Goal: Task Accomplishment & Management: Manage account settings

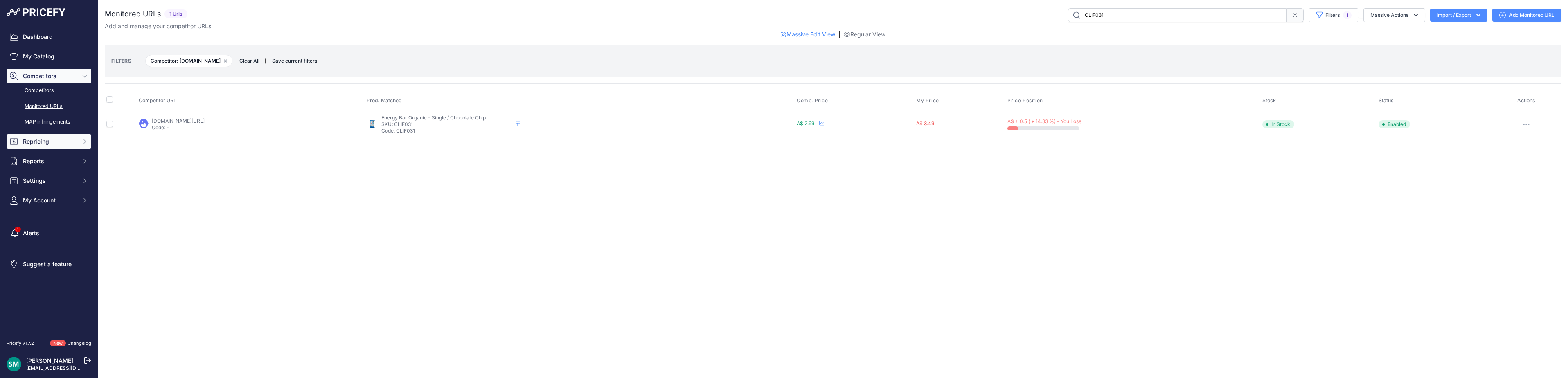
click at [38, 141] on span "Repricing" at bounding box center [50, 141] width 54 height 8
click at [52, 154] on link "My Repricing Rules" at bounding box center [49, 156] width 85 height 15
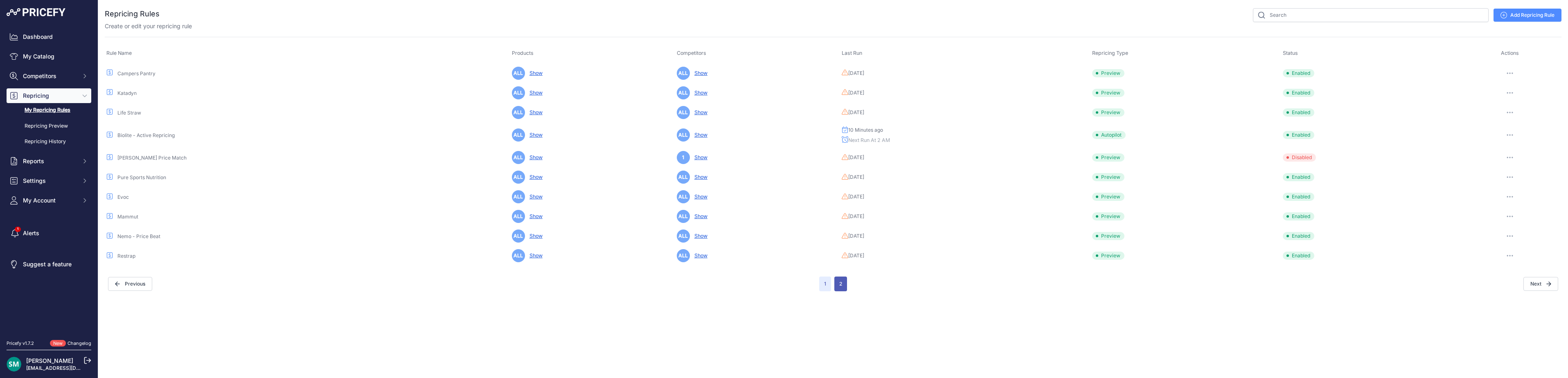
click at [841, 285] on button "2" at bounding box center [841, 284] width 13 height 15
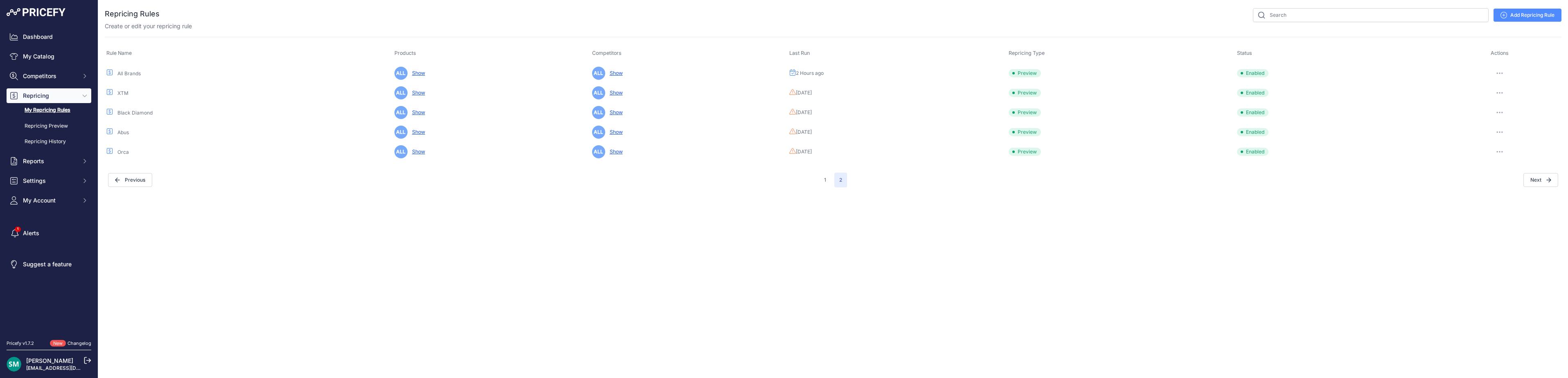
click at [1499, 71] on button "button" at bounding box center [1499, 73] width 16 height 12
click at [1526, 88] on link "Edit" at bounding box center [1534, 91] width 52 height 13
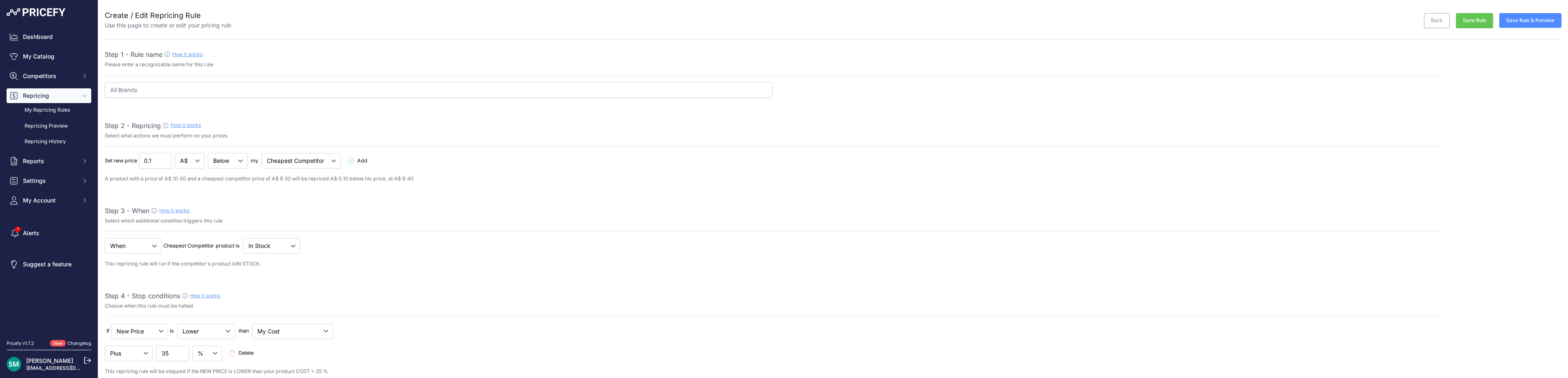
select select "7"
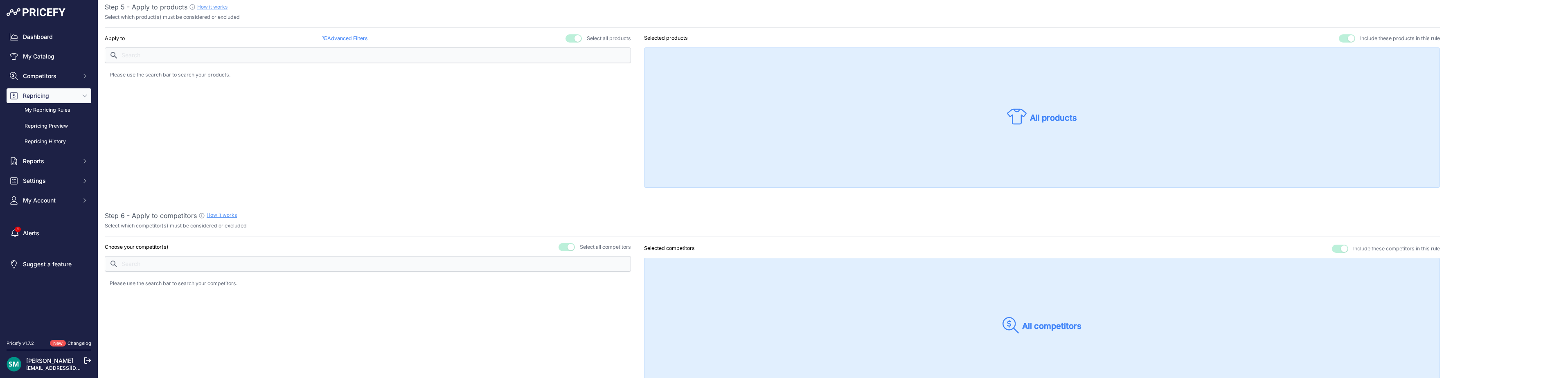
scroll to position [327, 0]
